Goal: Task Accomplishment & Management: Manage account settings

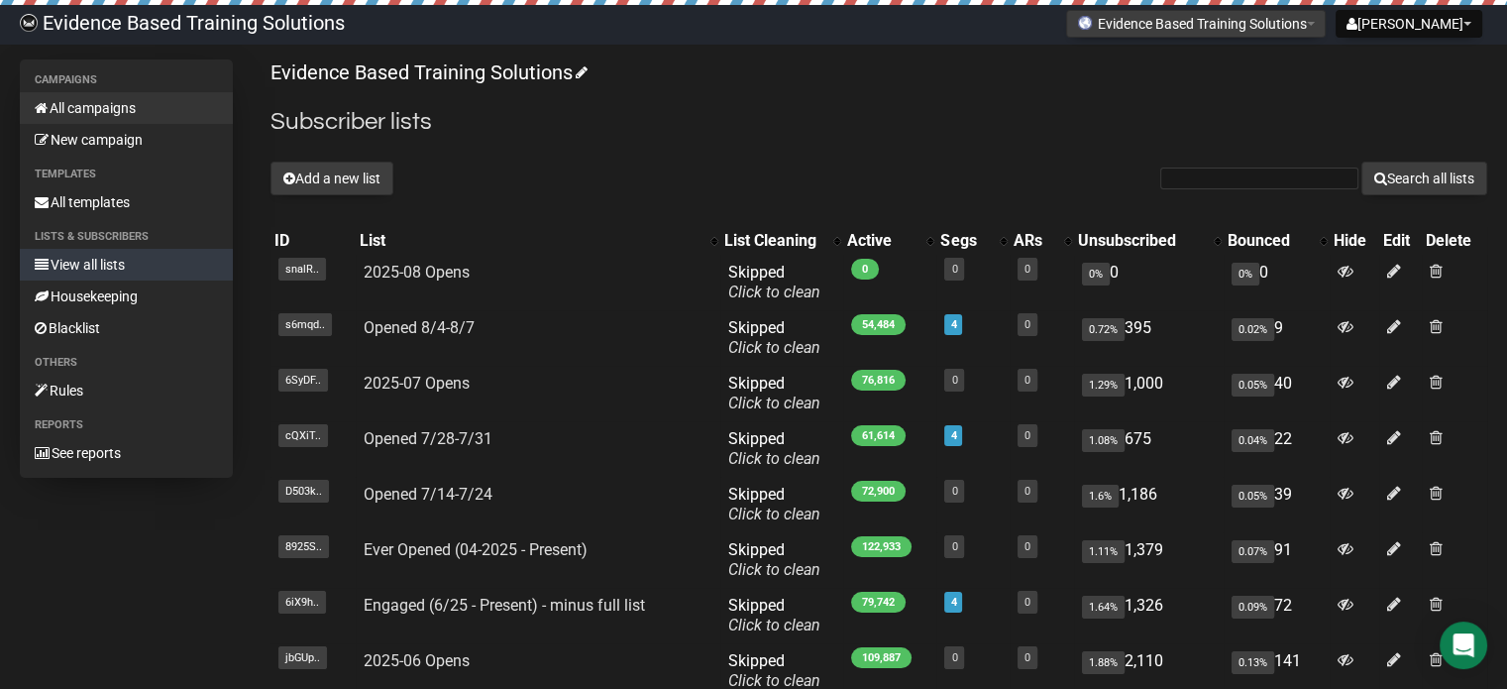
click at [100, 114] on link "All campaigns" at bounding box center [126, 108] width 213 height 32
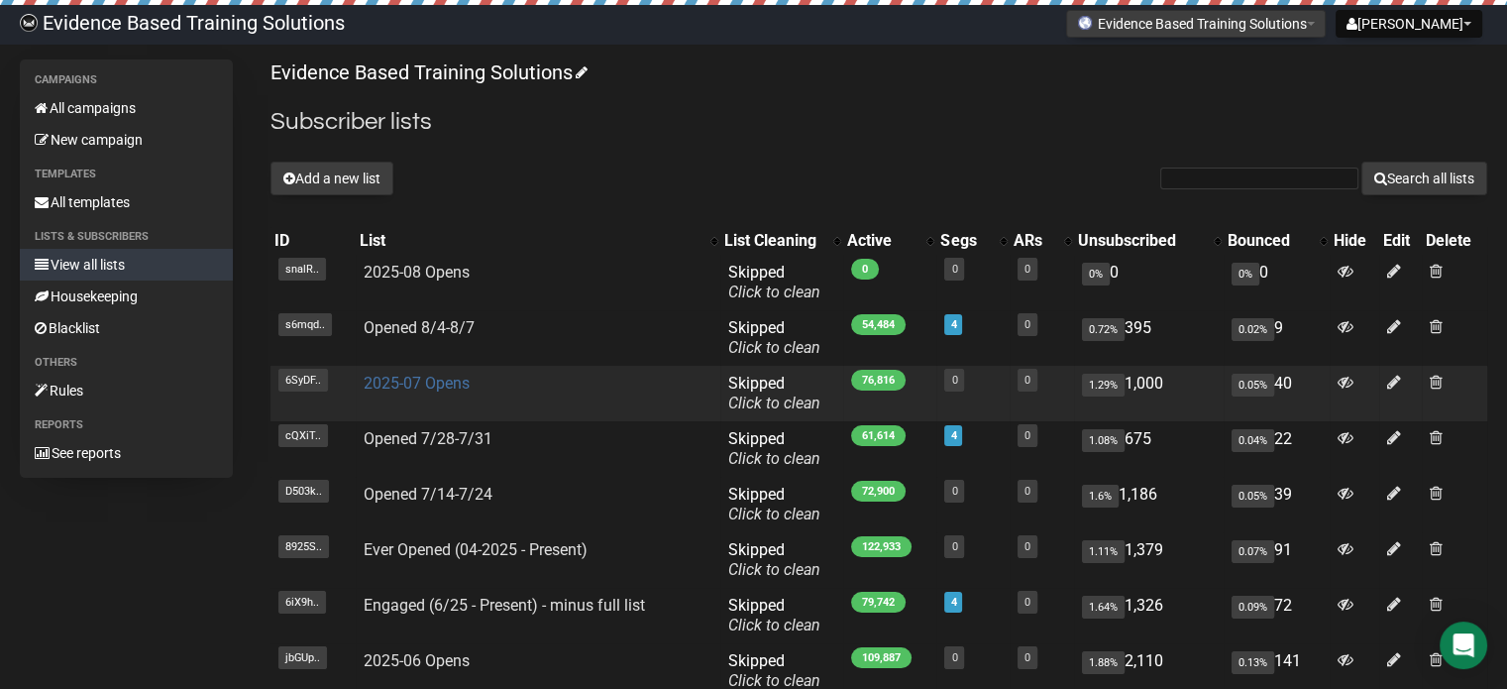
click at [440, 378] on link "2025-07 Opens" at bounding box center [417, 383] width 106 height 19
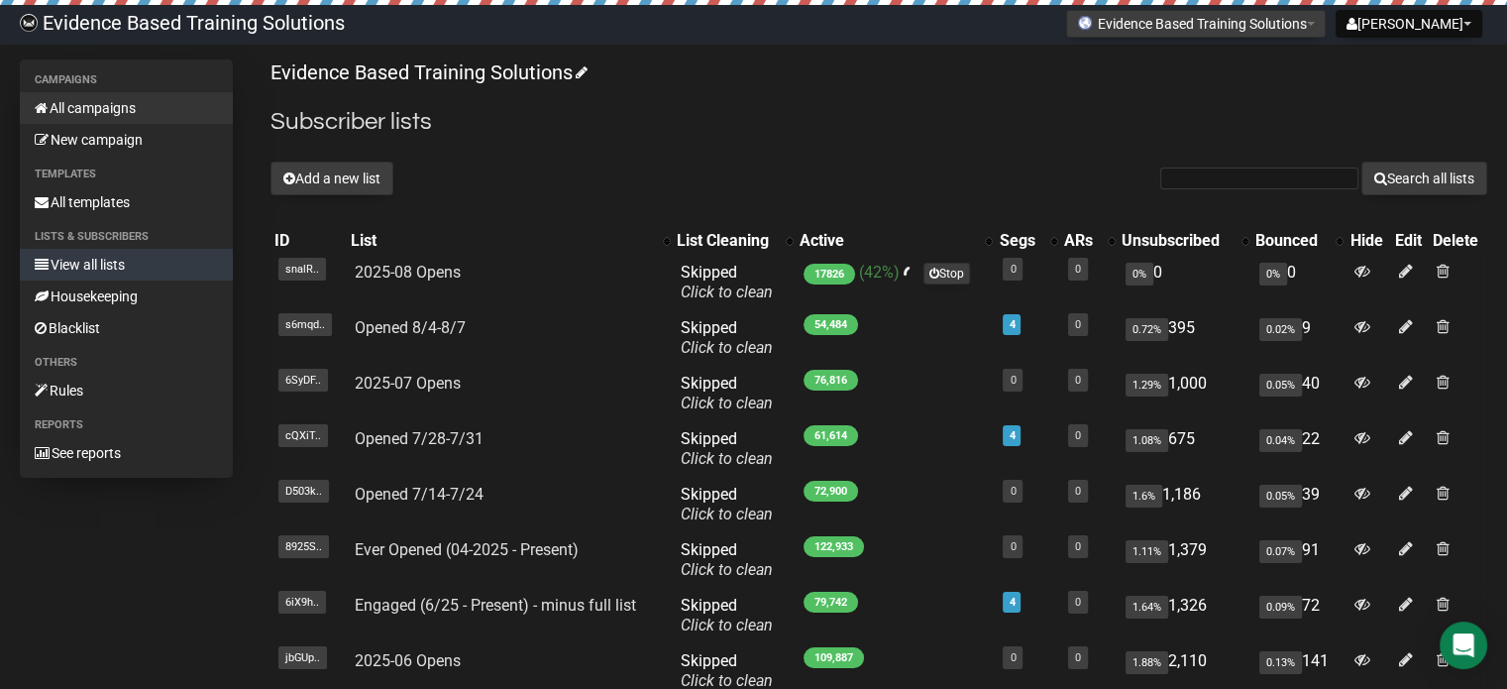
click at [127, 109] on link "All campaigns" at bounding box center [126, 108] width 213 height 32
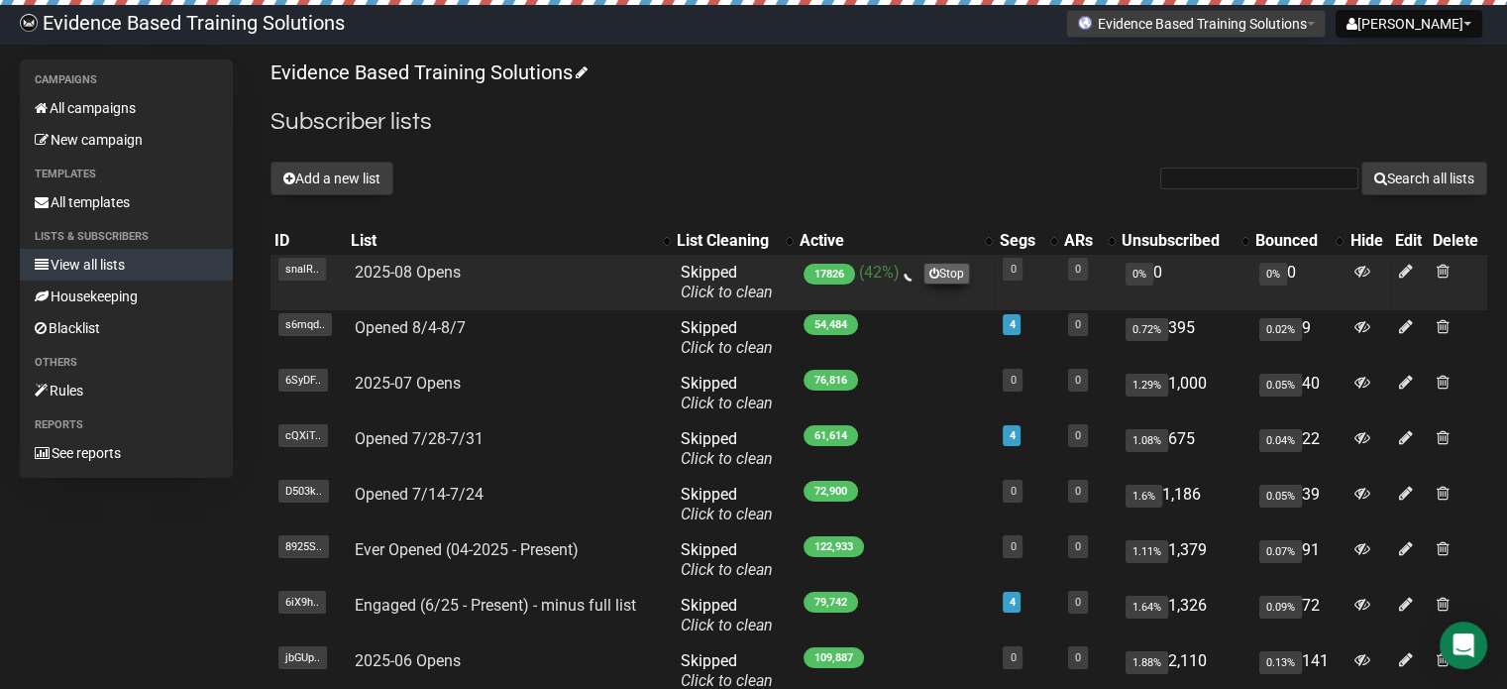
click at [947, 278] on link "Stop" at bounding box center [947, 274] width 47 height 22
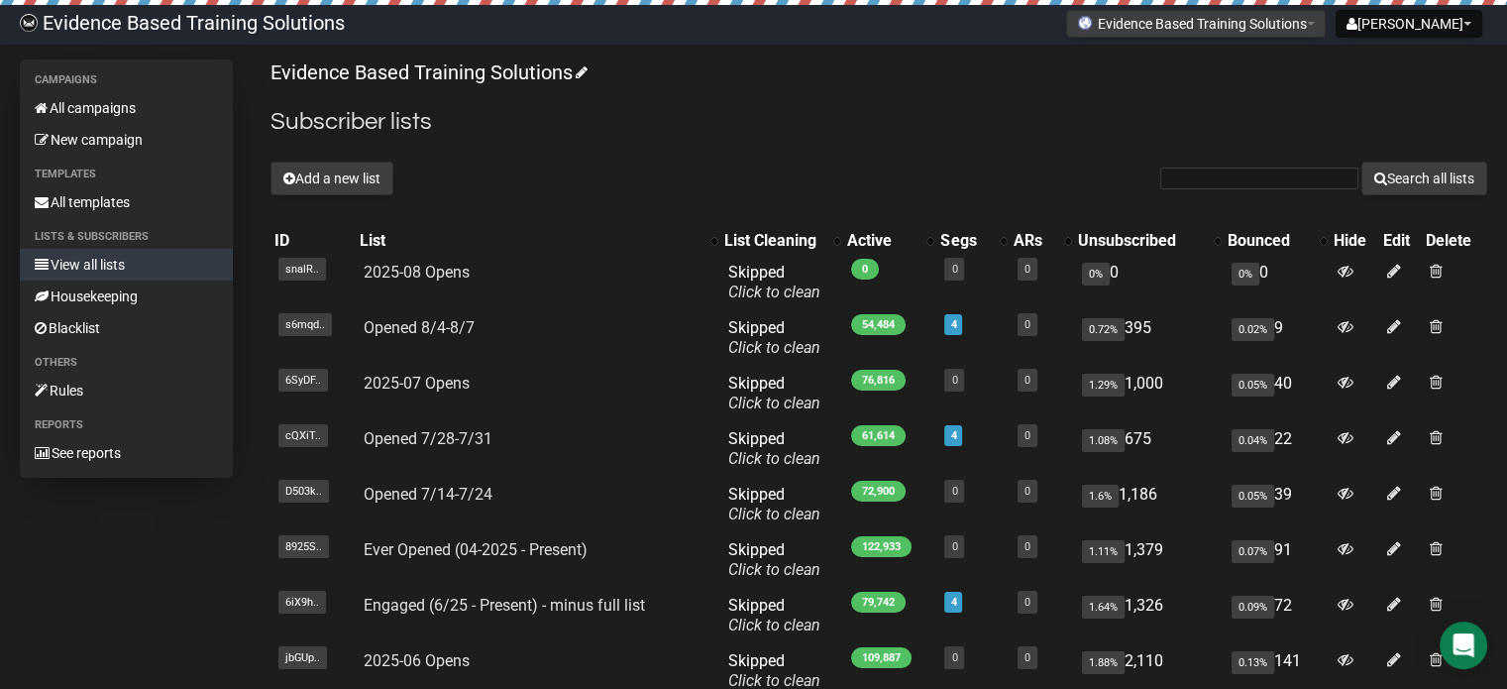
click at [99, 263] on link "View all lists" at bounding box center [126, 265] width 213 height 32
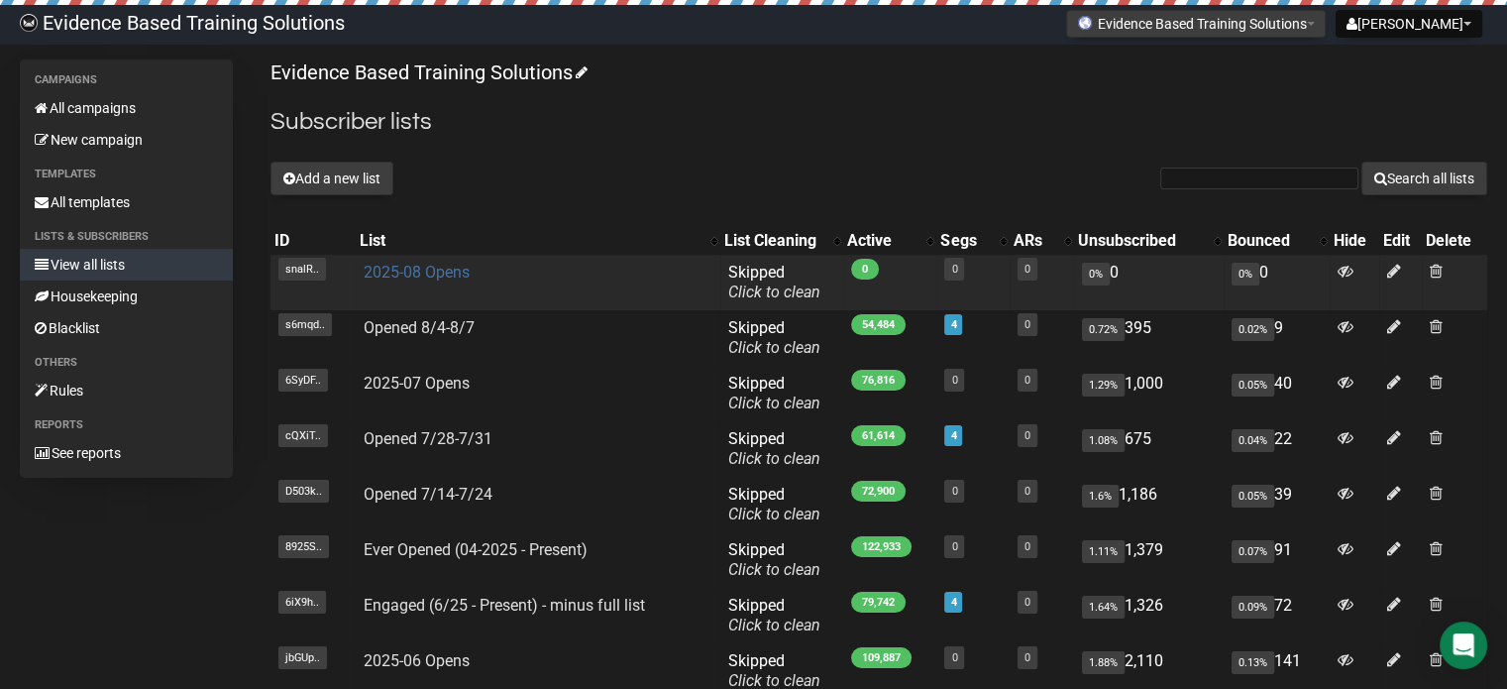
click at [430, 273] on link "2025-08 Opens" at bounding box center [417, 272] width 106 height 19
click at [865, 268] on span "0" at bounding box center [865, 269] width 28 height 21
click at [1441, 269] on span at bounding box center [1436, 271] width 13 height 17
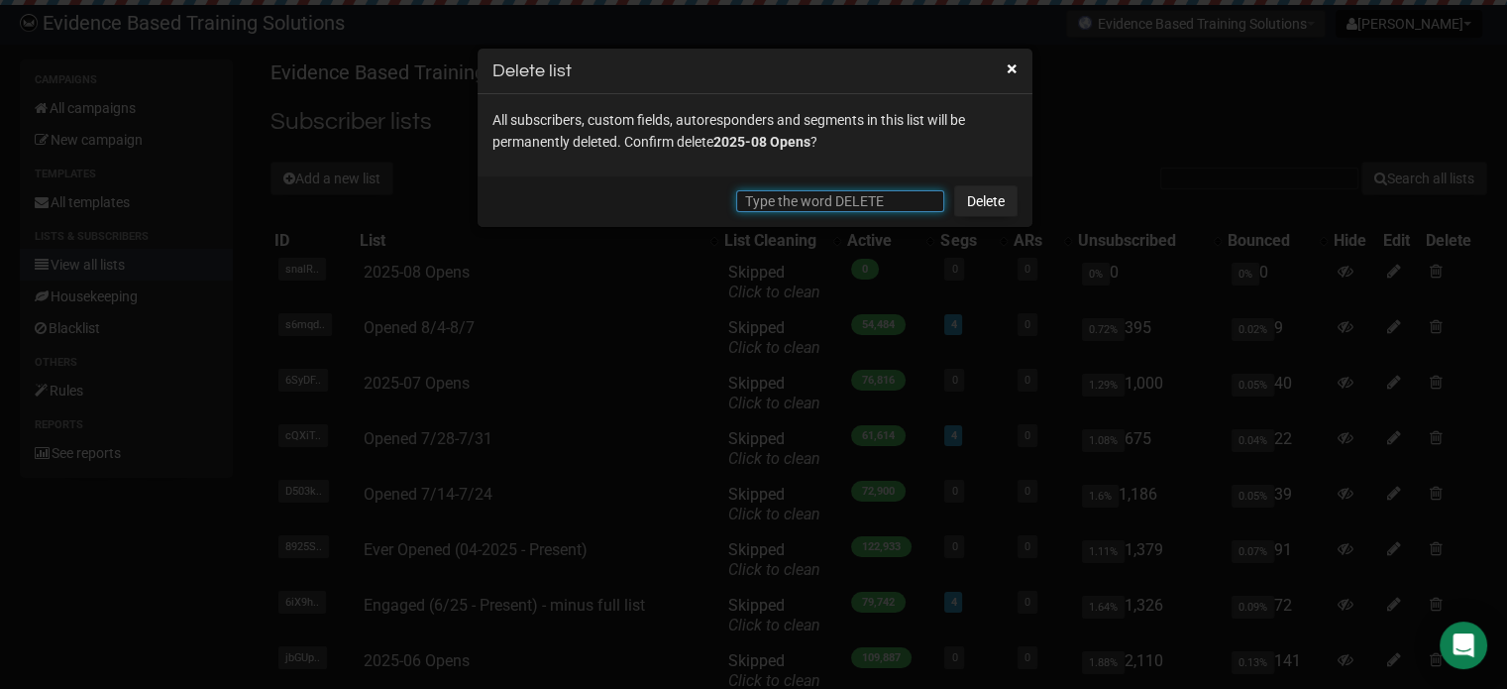
click at [844, 201] on input "text" at bounding box center [840, 201] width 208 height 22
type input "E"
type input "DELETE"
click at [989, 199] on link "Delete" at bounding box center [985, 201] width 63 height 32
click at [1001, 199] on link "Delete" at bounding box center [985, 201] width 63 height 32
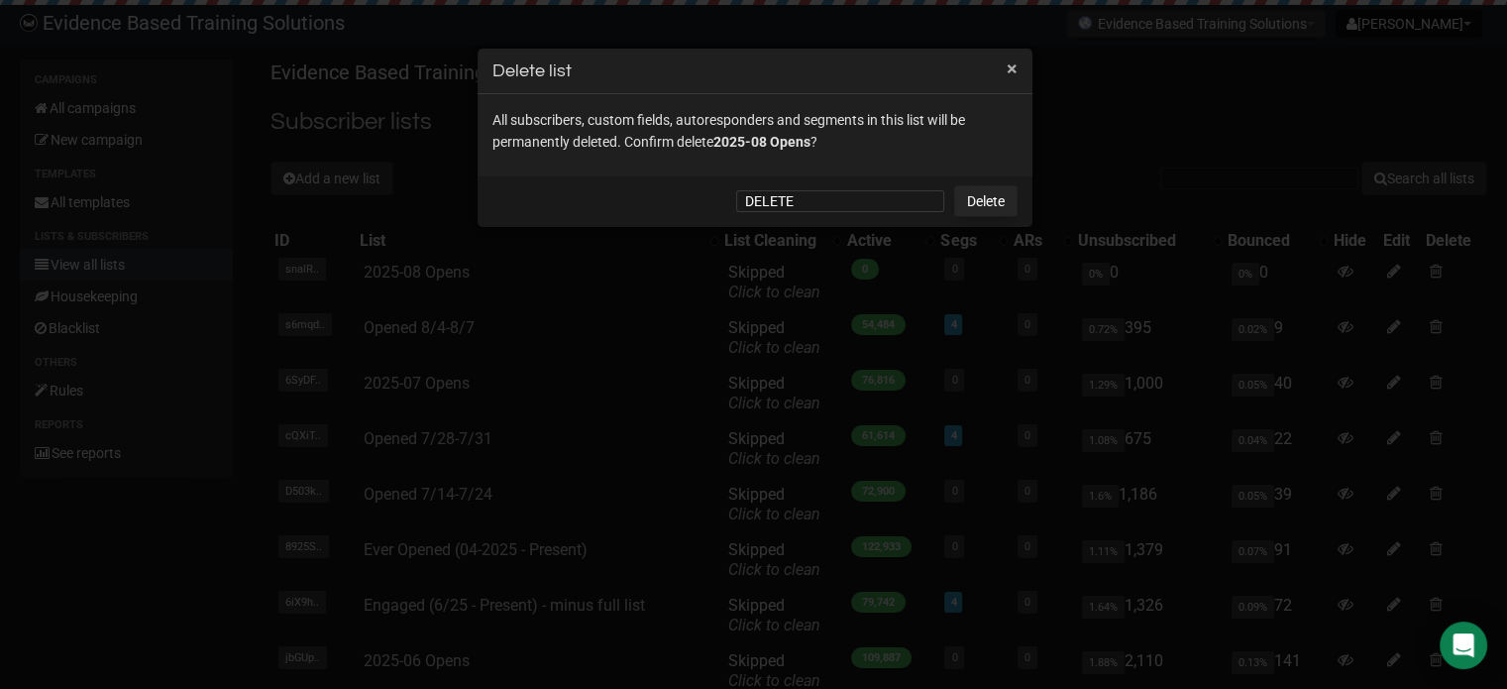
click at [1015, 66] on button "×" at bounding box center [1012, 68] width 11 height 18
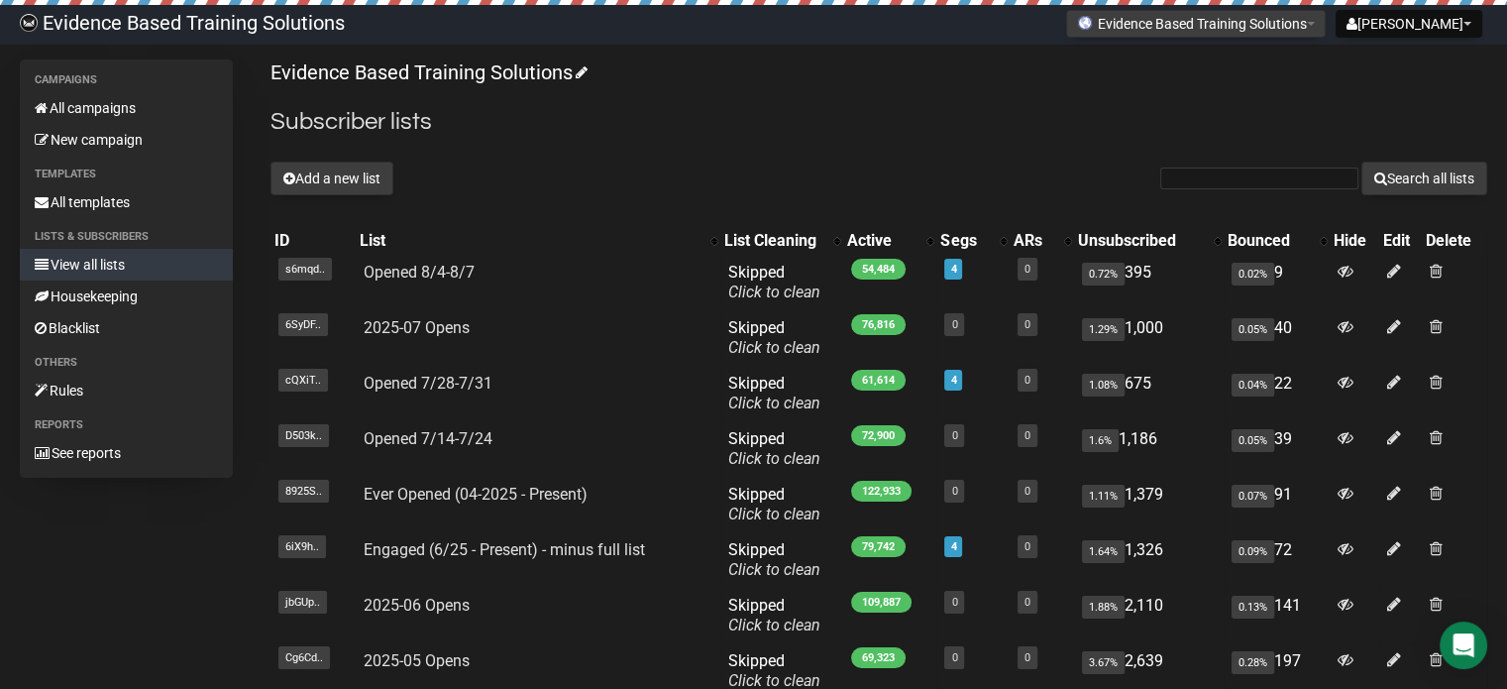
click at [668, 155] on div "Evidence Based Training Solutions Subscriber lists Add a new list Search all li…" at bounding box center [879, 474] width 1217 height 830
click at [782, 109] on h2 "Subscriber lists" at bounding box center [879, 122] width 1217 height 36
click at [373, 182] on button "Add a new list" at bounding box center [332, 179] width 123 height 34
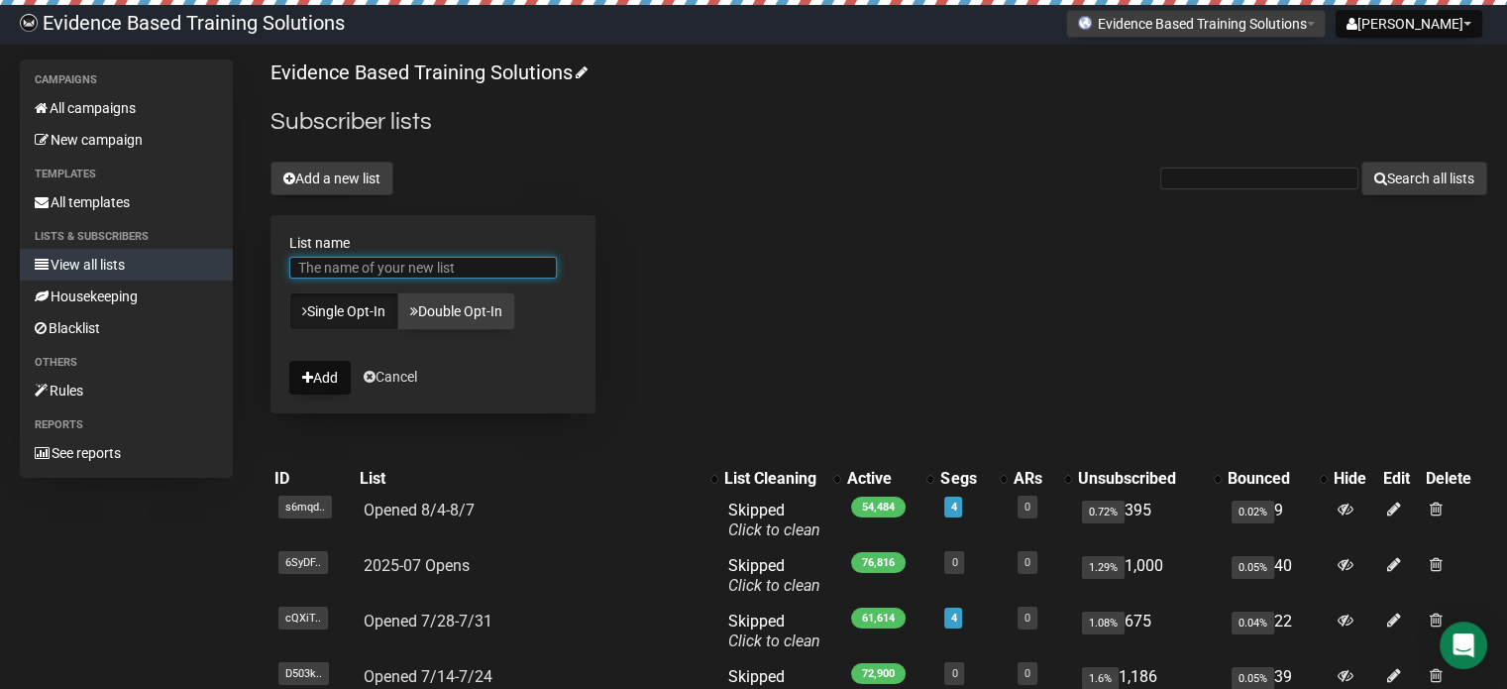
click at [490, 270] on input "List name" at bounding box center [423, 268] width 268 height 22
type input "2025-08 Opens"
click at [327, 371] on button "Add" at bounding box center [319, 378] width 61 height 34
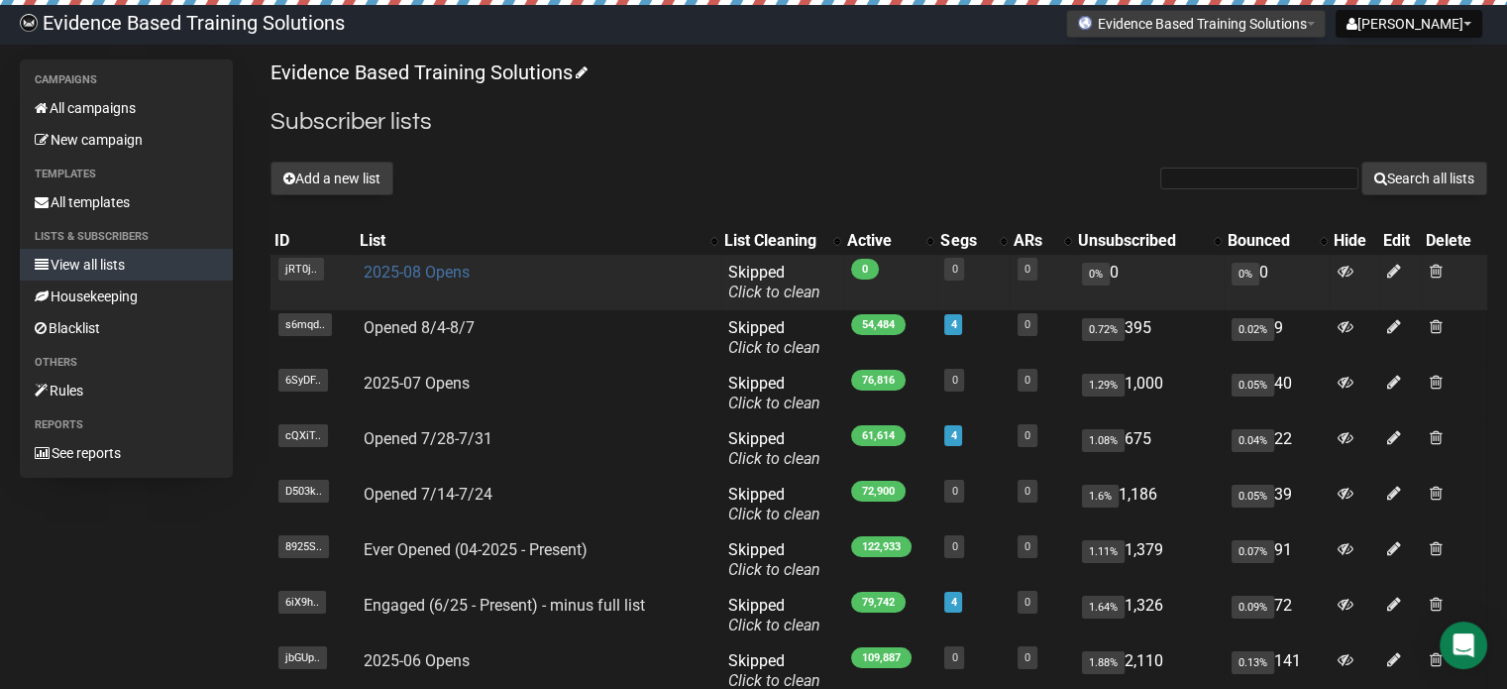
click at [436, 267] on link "2025-08 Opens" at bounding box center [417, 272] width 106 height 19
